Goal: Check status: Check status

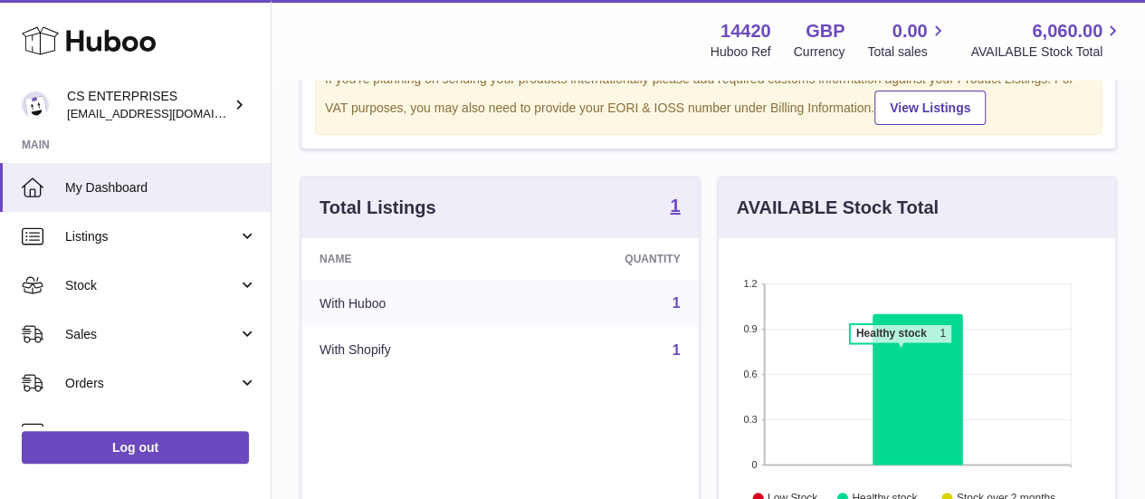
scroll to position [272, 0]
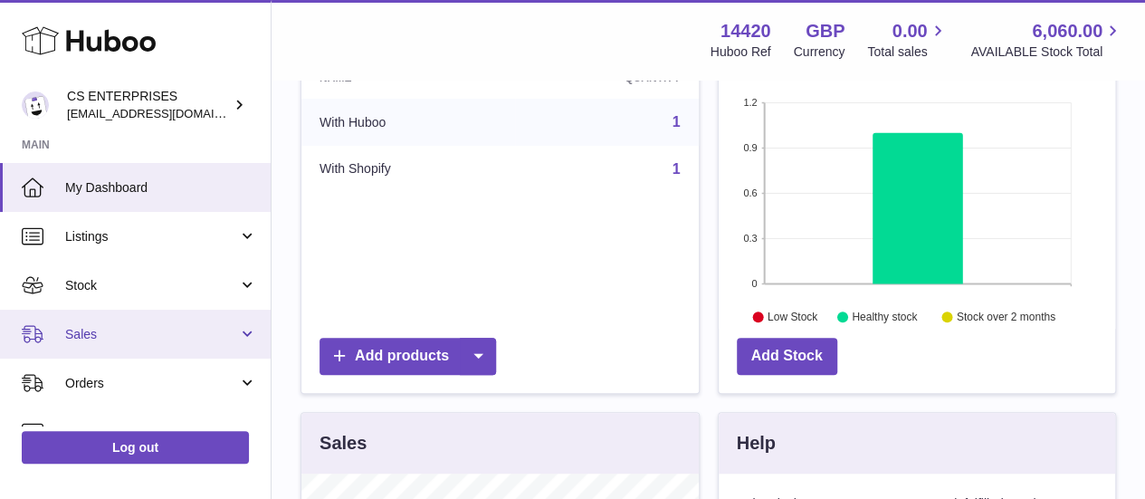
click at [111, 330] on span "Sales" at bounding box center [151, 334] width 173 height 17
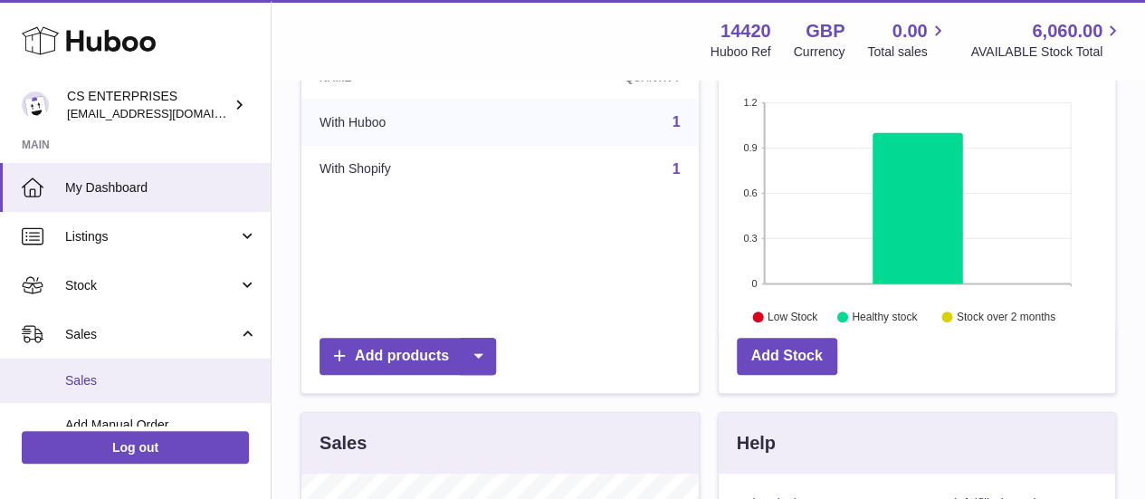
click at [132, 377] on span "Sales" at bounding box center [161, 380] width 192 height 17
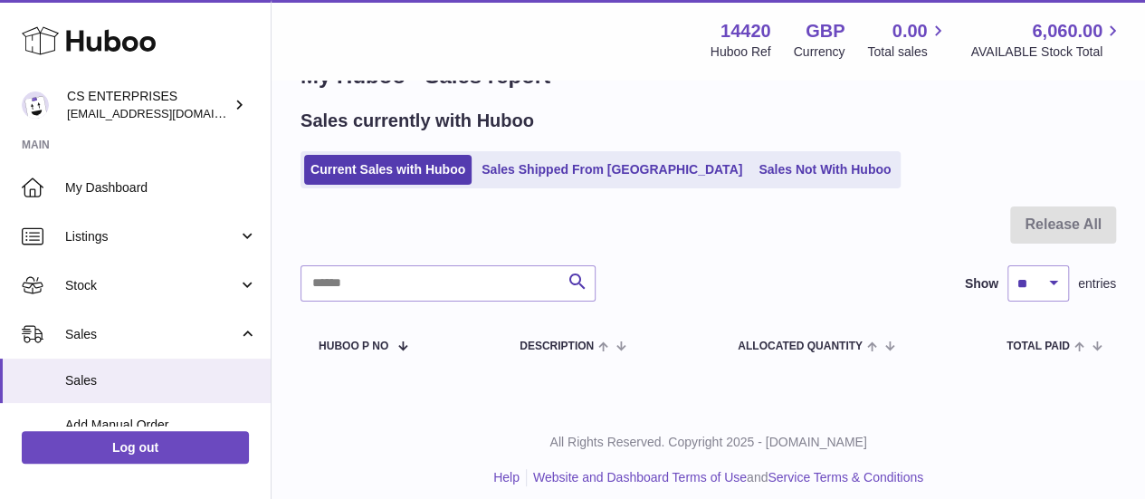
scroll to position [70, 0]
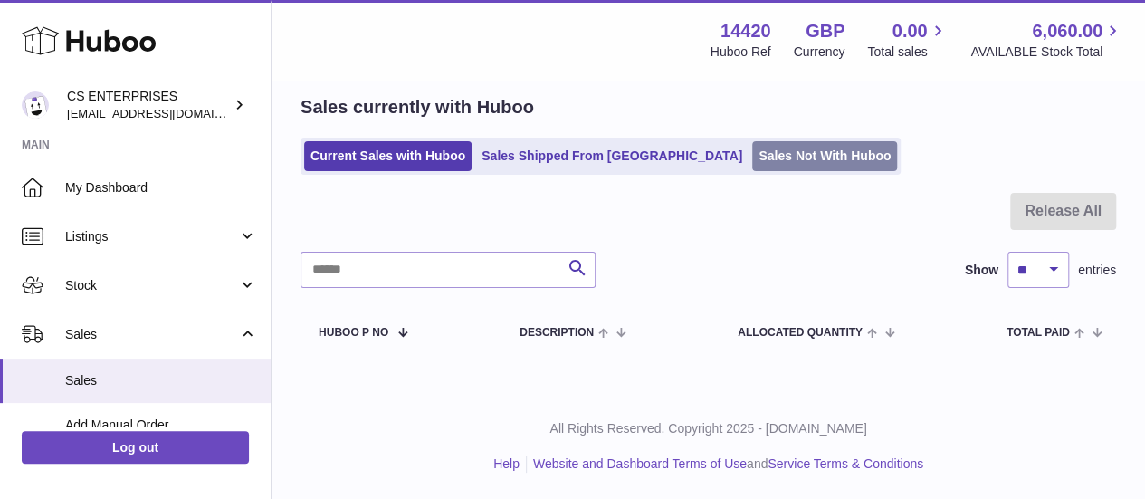
click at [752, 154] on link "Sales Not With Huboo" at bounding box center [824, 156] width 145 height 30
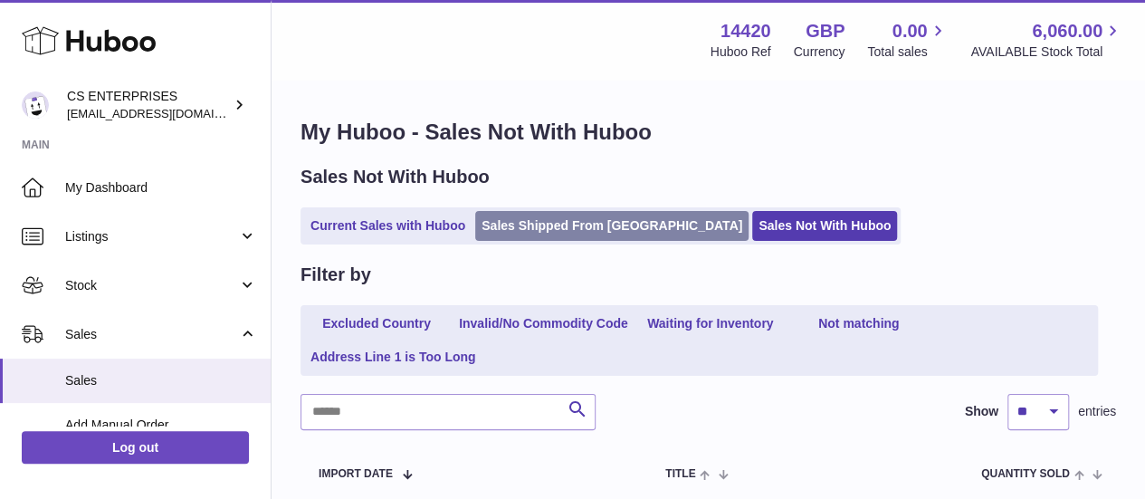
click at [591, 213] on ul "Current Sales with Huboo Sales Shipped From [GEOGRAPHIC_DATA] Sales Not With Hu…" at bounding box center [601, 225] width 600 height 37
click at [508, 227] on link "Sales Shipped From [GEOGRAPHIC_DATA]" at bounding box center [611, 226] width 273 height 30
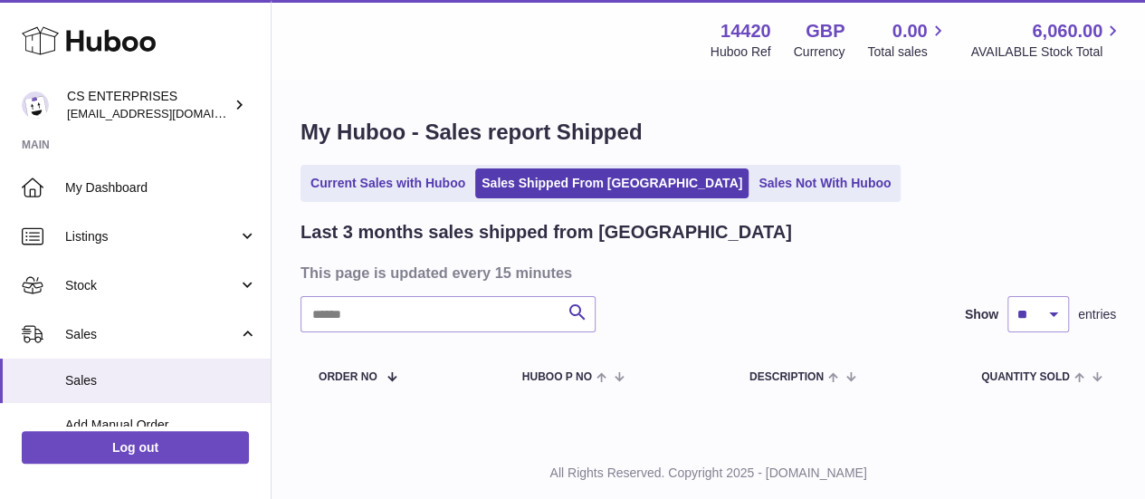
click at [414, 200] on ul "Current Sales with Huboo Sales Shipped From Huboo Sales Not With Huboo" at bounding box center [601, 183] width 600 height 37
click at [416, 187] on link "Current Sales with Huboo" at bounding box center [387, 183] width 167 height 30
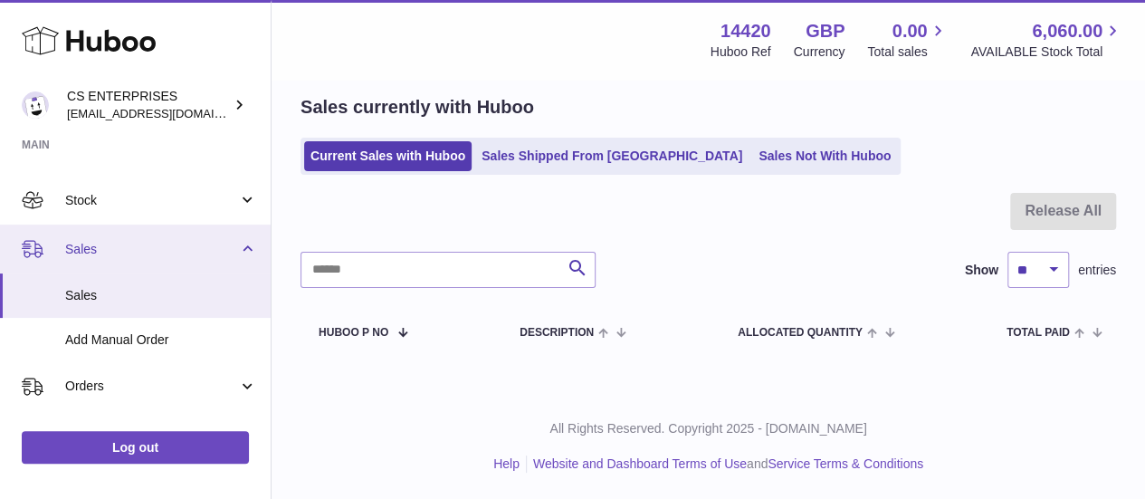
scroll to position [91, 0]
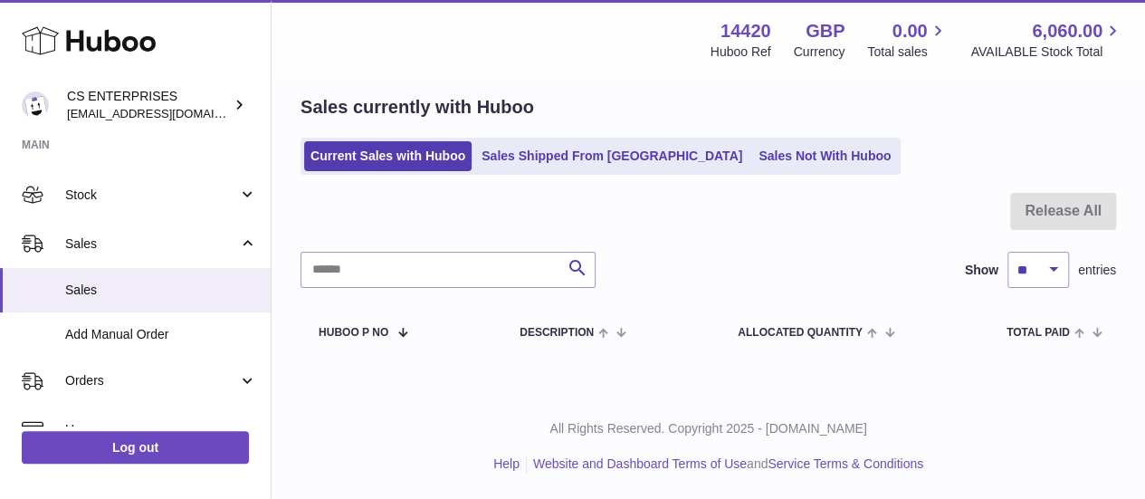
click at [572, 43] on div "Menu Huboo 14420 Huboo Ref GBP Currency 0.00 Total sales 6,060.00 AVAILABLE Sto…" at bounding box center [708, 40] width 830 height 42
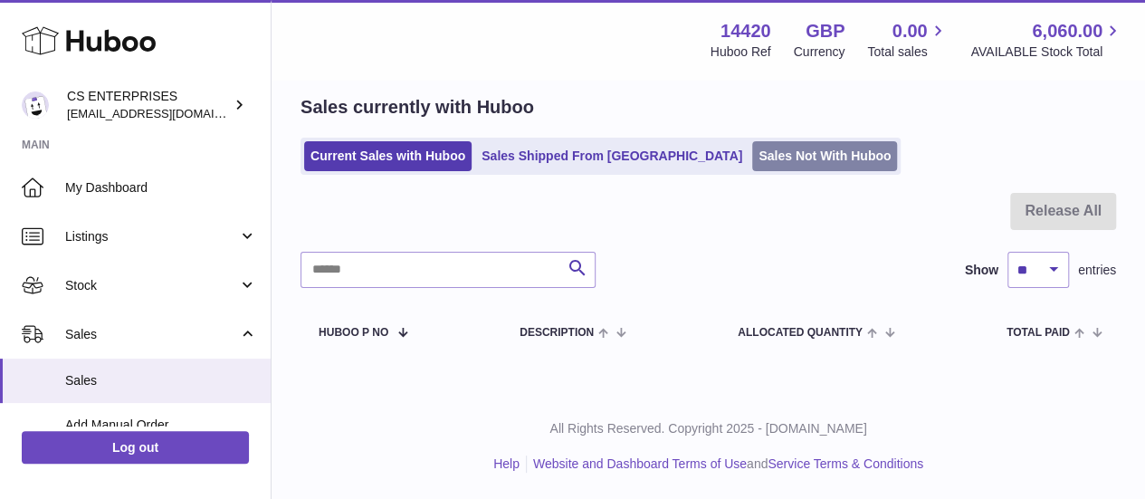
click at [752, 151] on link "Sales Not With Huboo" at bounding box center [824, 156] width 145 height 30
